Goal: Browse casually

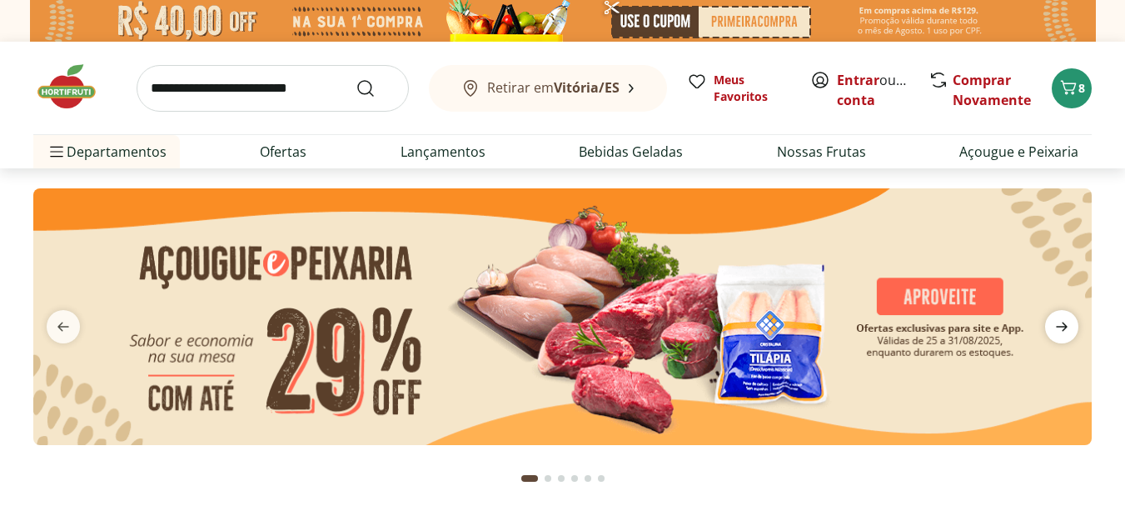
click at [1062, 325] on icon "next" at bounding box center [1062, 327] width 20 height 20
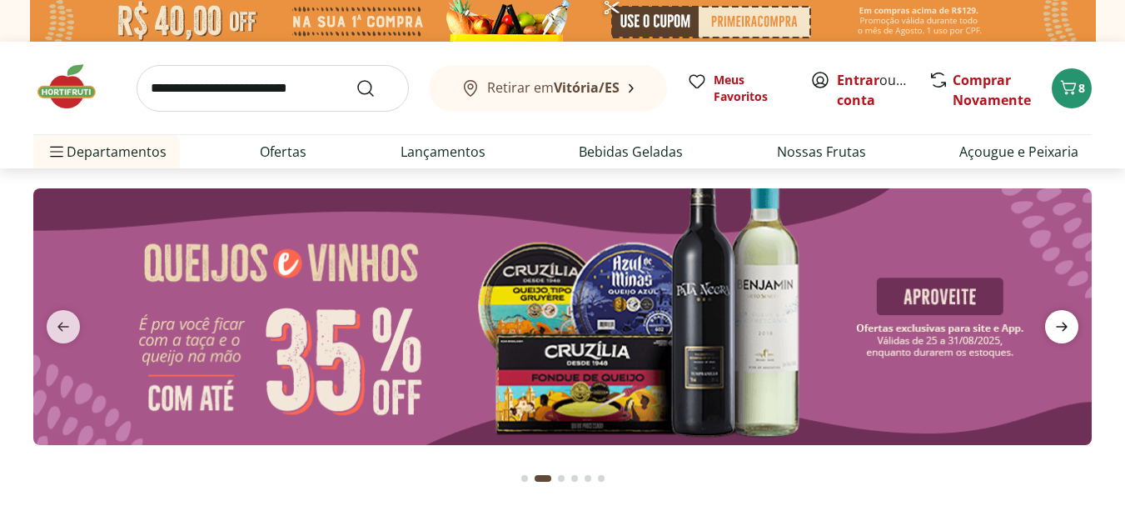
click at [1062, 325] on icon "next" at bounding box center [1062, 327] width 20 height 20
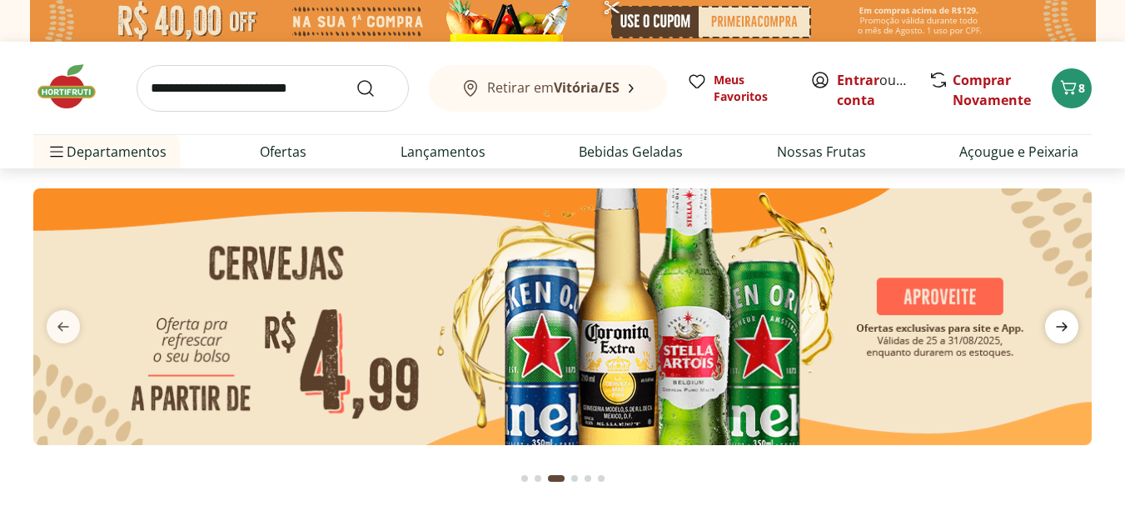
click at [1062, 325] on icon "next" at bounding box center [1062, 327] width 20 height 20
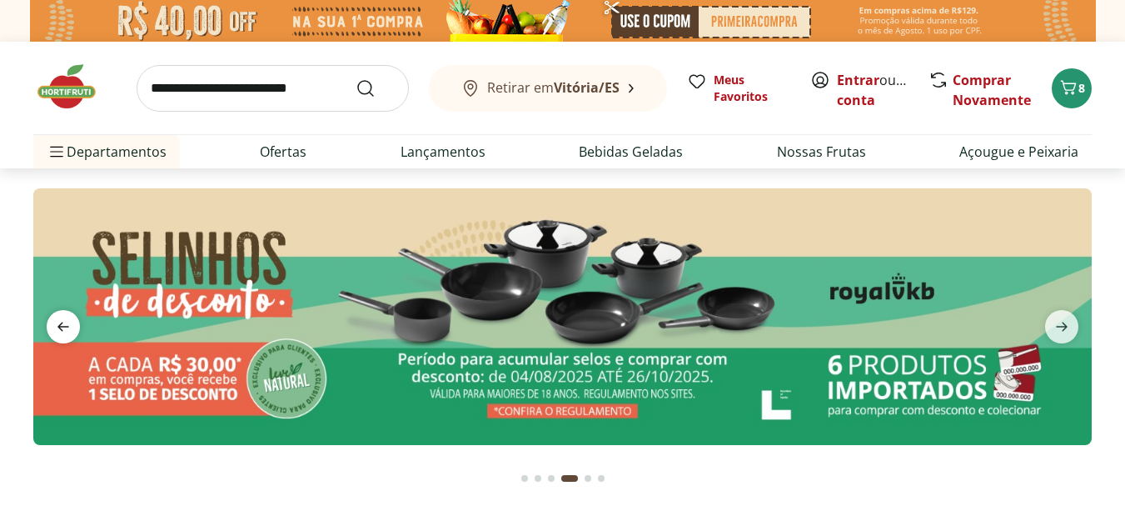
click at [68, 322] on icon "previous" at bounding box center [63, 327] width 20 height 20
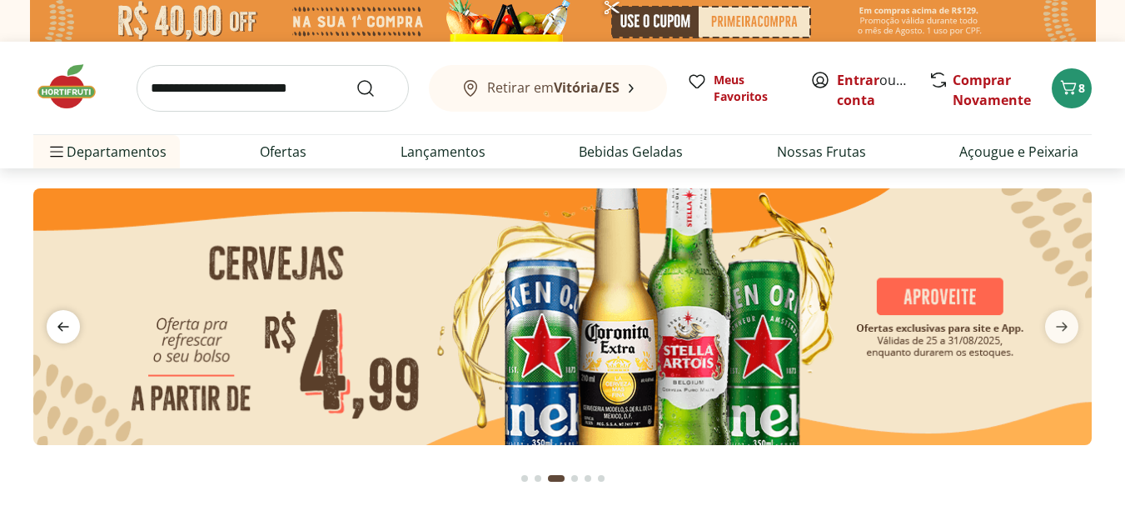
click at [68, 322] on icon "previous" at bounding box center [63, 327] width 20 height 20
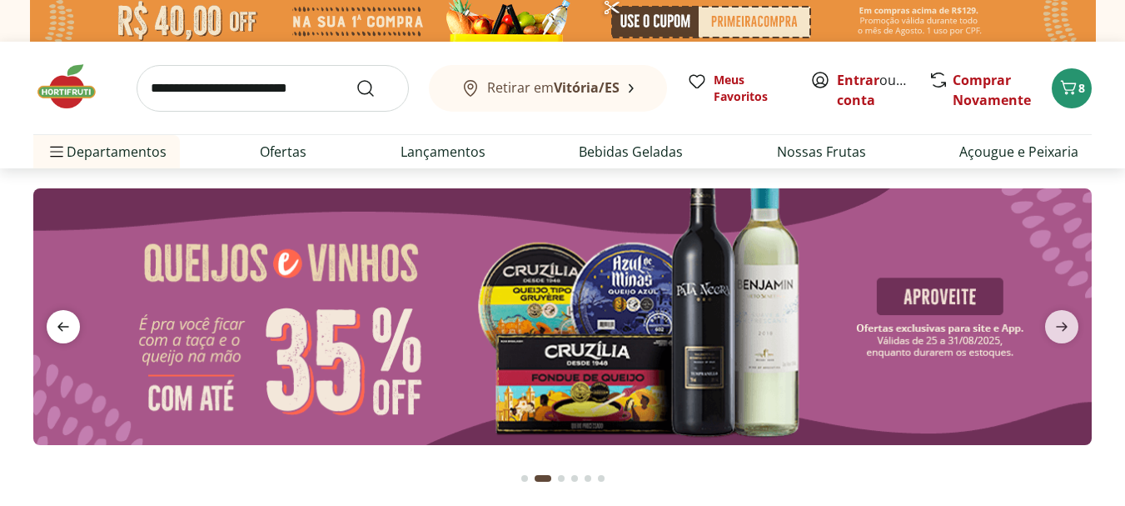
click at [67, 322] on icon "previous" at bounding box center [63, 327] width 20 height 20
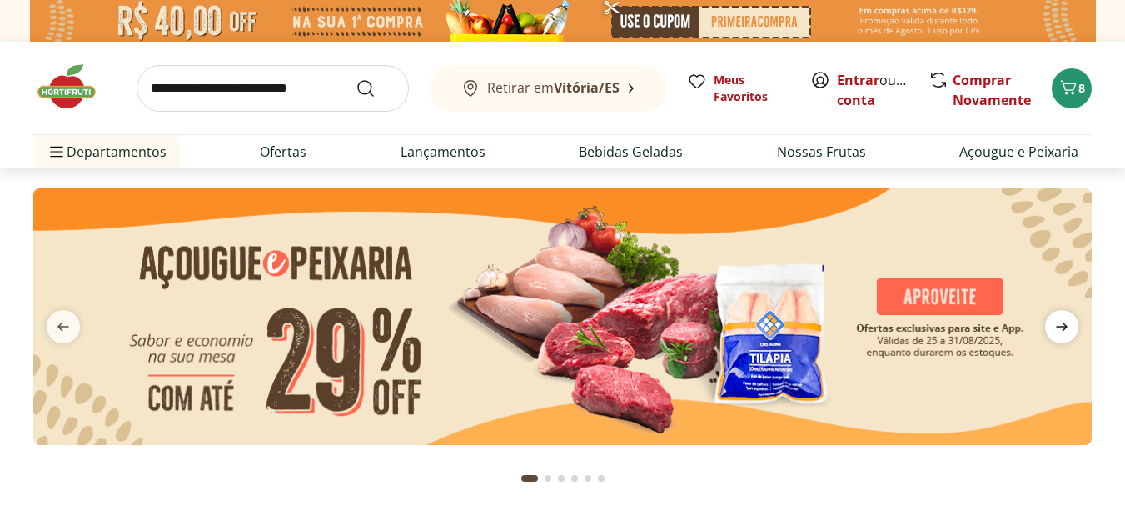
click at [1063, 327] on icon "next" at bounding box center [1062, 326] width 12 height 9
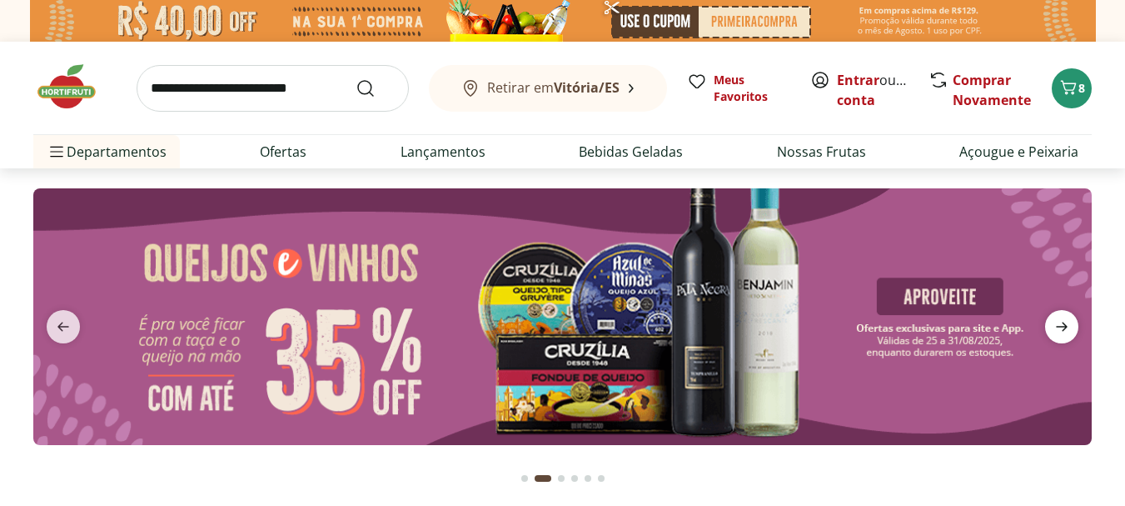
click at [1060, 327] on icon "next" at bounding box center [1062, 326] width 12 height 9
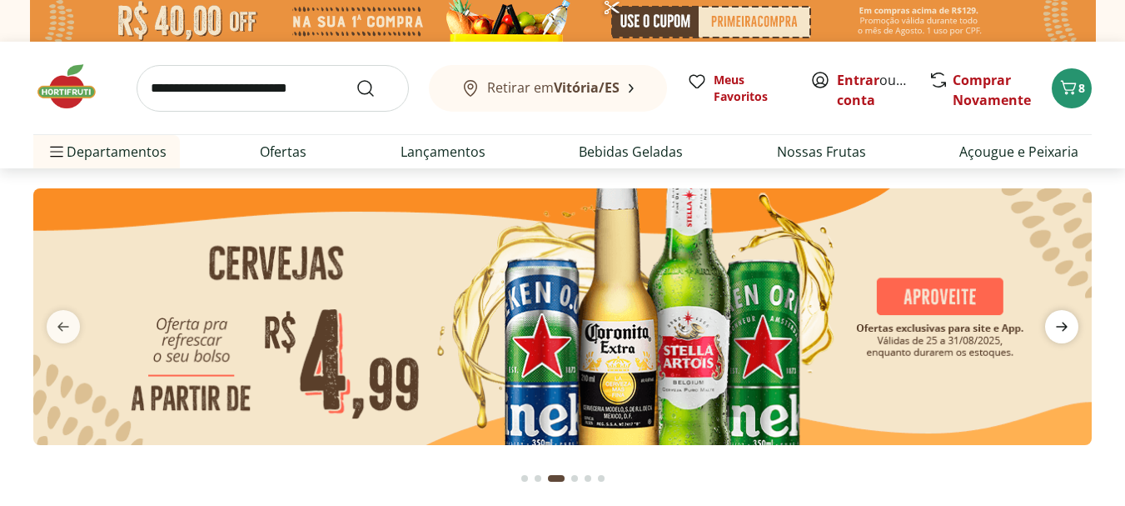
click at [1060, 327] on icon "next" at bounding box center [1062, 326] width 12 height 9
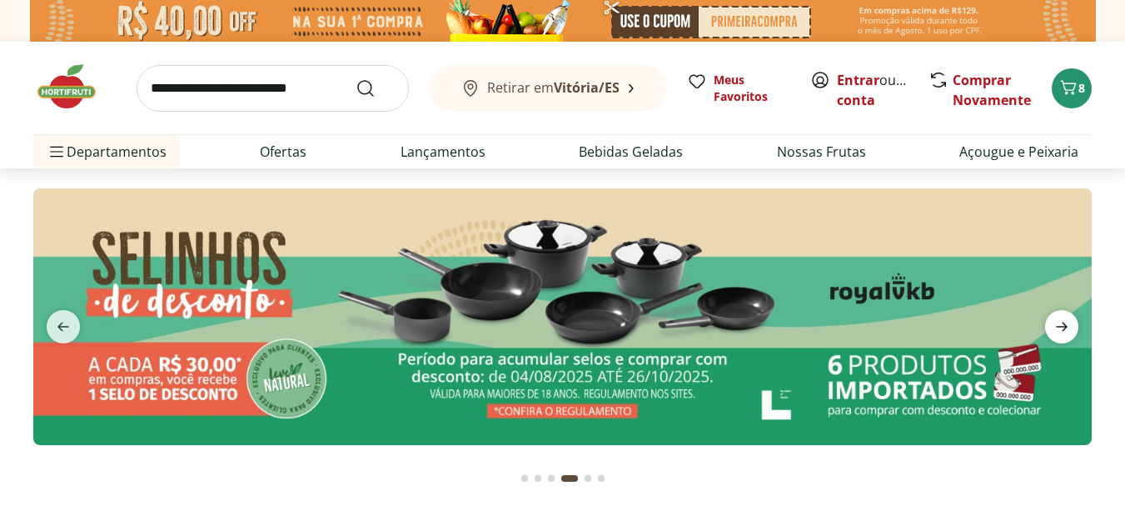
click at [1064, 311] on span "next" at bounding box center [1061, 326] width 33 height 33
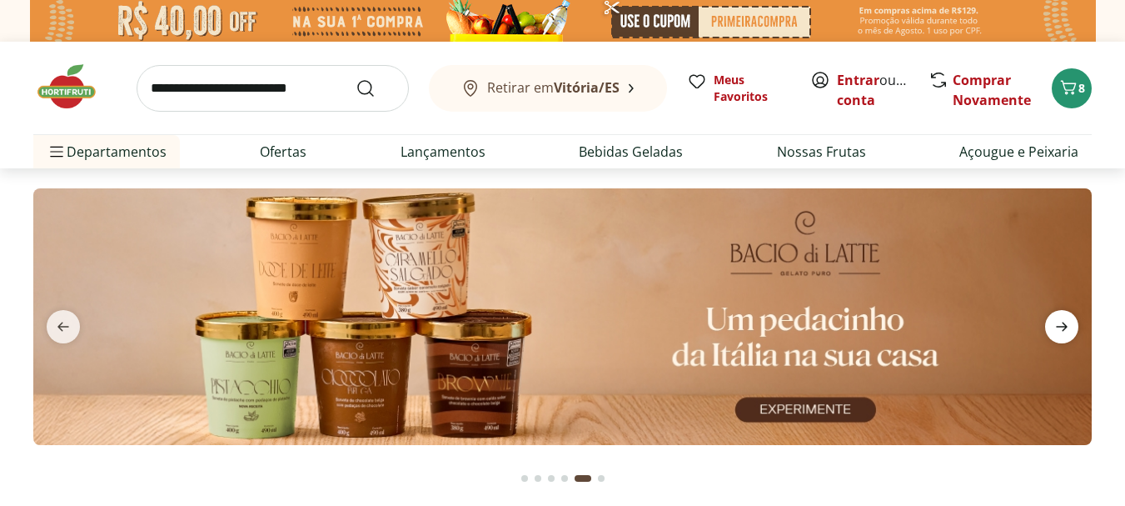
click at [1064, 315] on span "next" at bounding box center [1061, 326] width 33 height 33
